Goal: Transaction & Acquisition: Purchase product/service

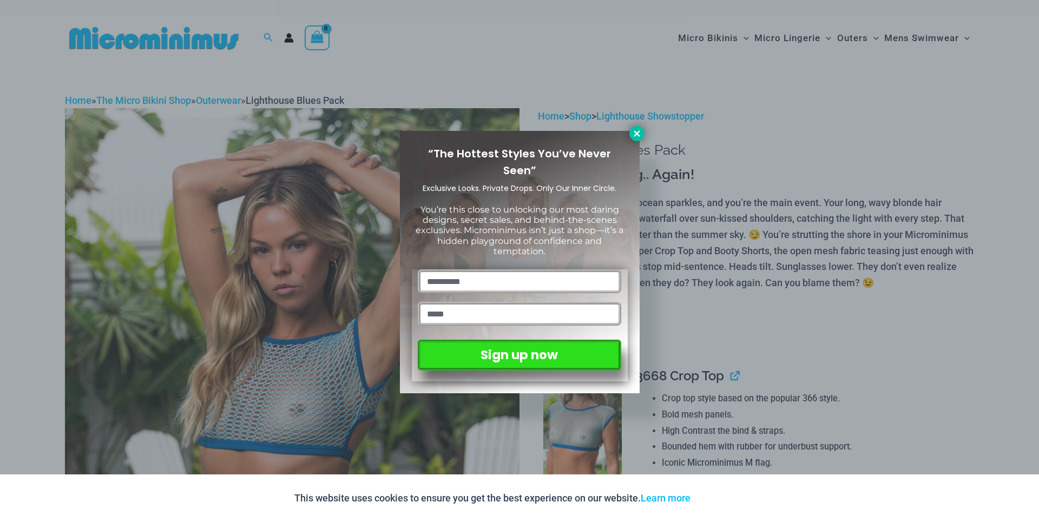
click at [633, 130] on icon at bounding box center [637, 134] width 10 height 10
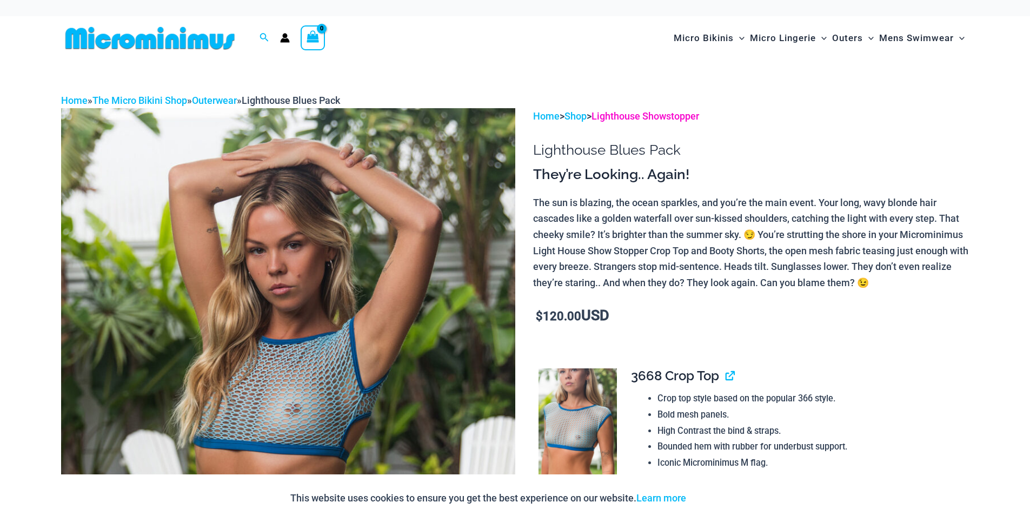
click at [656, 116] on link "Lighthouse Showstopper" at bounding box center [646, 115] width 108 height 11
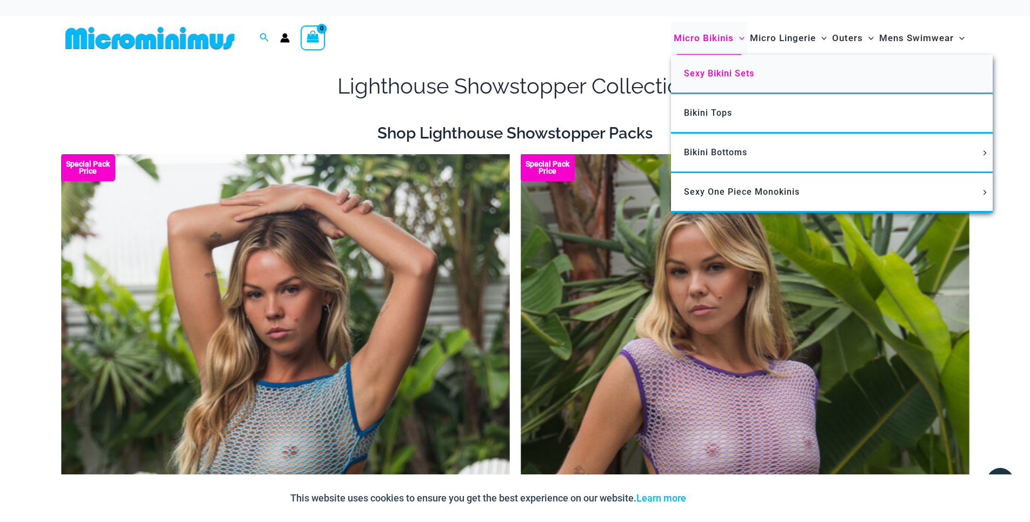
click at [730, 72] on span "Sexy Bikini Sets" at bounding box center [719, 73] width 70 height 10
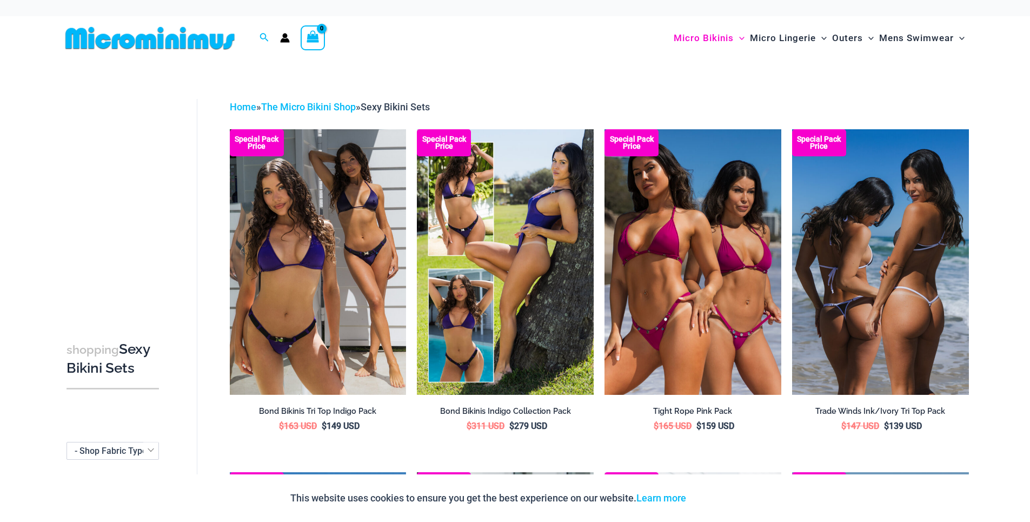
click at [904, 286] on img at bounding box center [880, 261] width 177 height 265
